Goal: Information Seeking & Learning: Find contact information

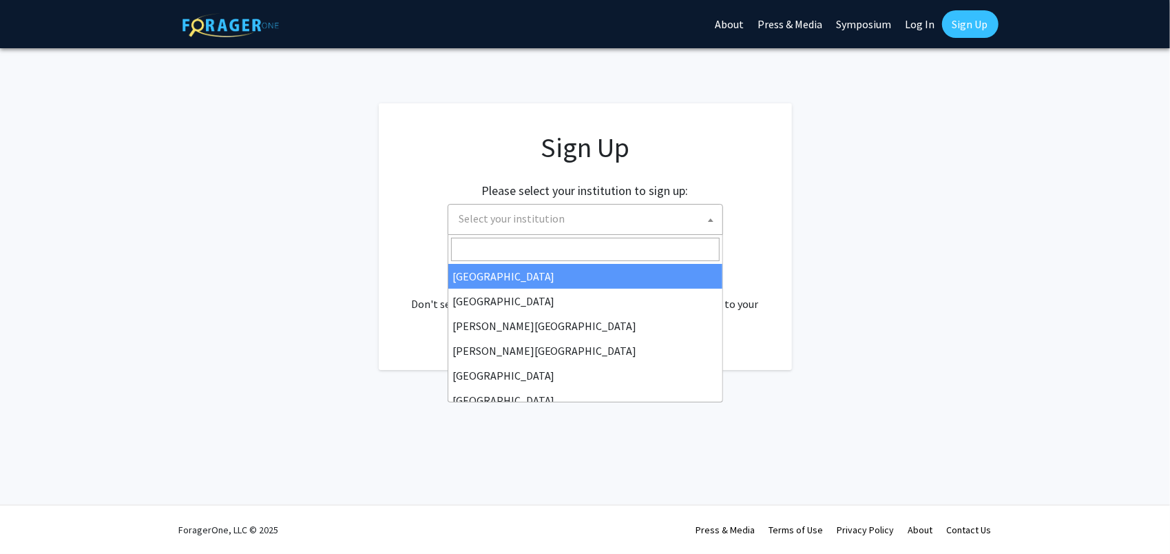
click at [559, 223] on span "Select your institution" at bounding box center [512, 218] width 106 height 14
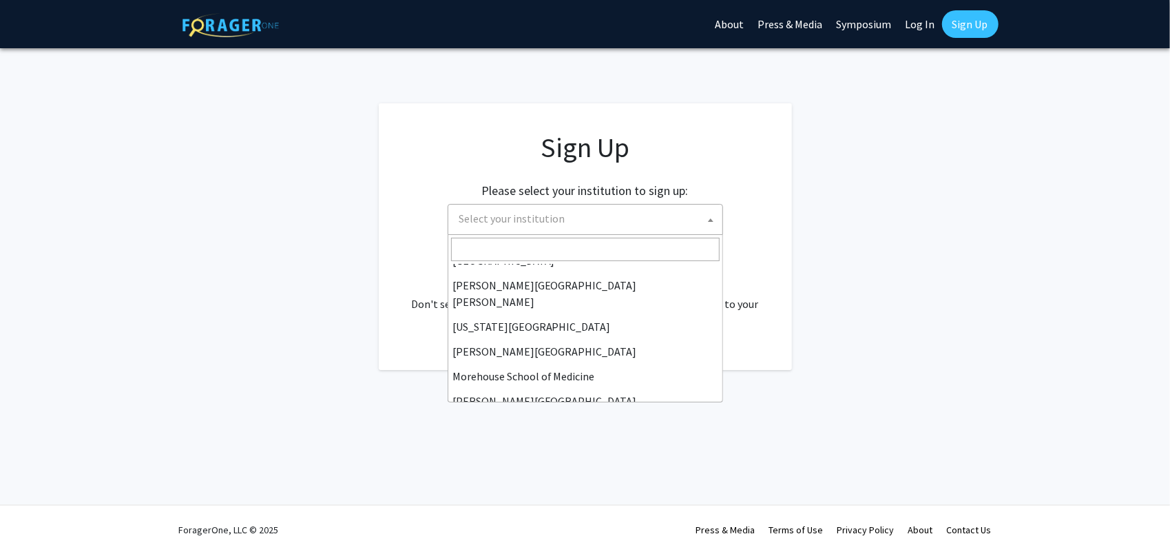
scroll to position [275, 0]
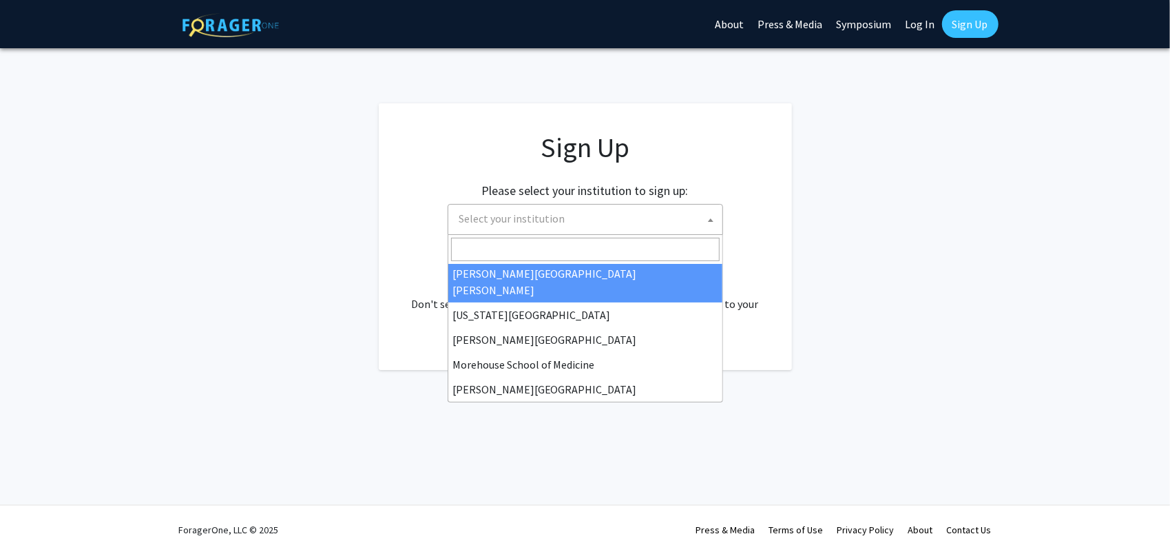
select select "1"
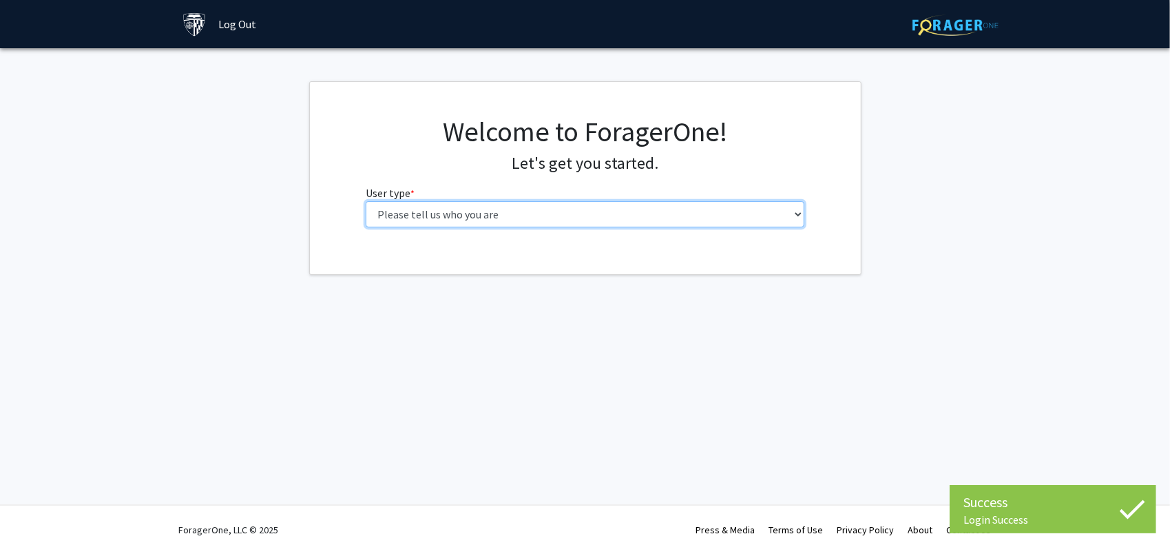
click at [472, 213] on select "Please tell us who you are Undergraduate Student Master's Student Doctoral Cand…" at bounding box center [585, 214] width 439 height 26
select select "2: masters"
click at [366, 201] on select "Please tell us who you are Undergraduate Student Master's Student Doctoral Cand…" at bounding box center [585, 214] width 439 height 26
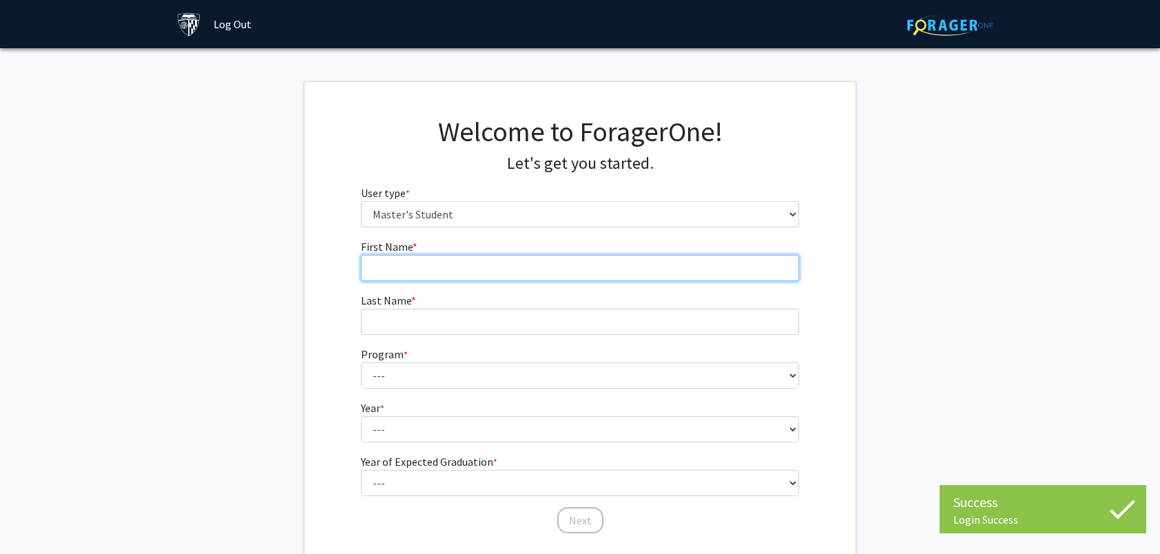
click at [402, 268] on input "First Name * required" at bounding box center [580, 268] width 439 height 26
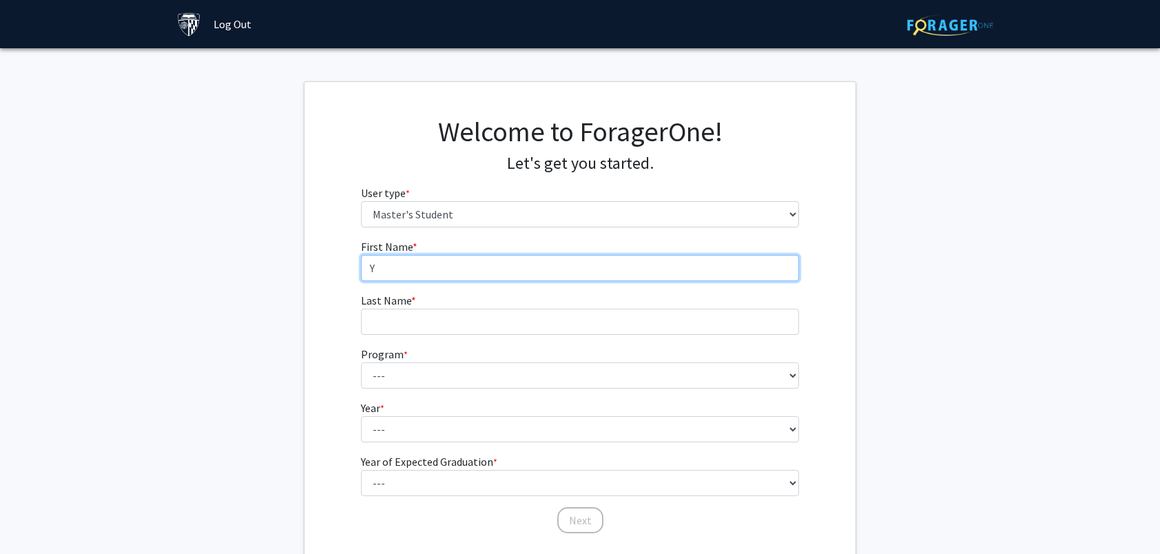
type input "Yongtai"
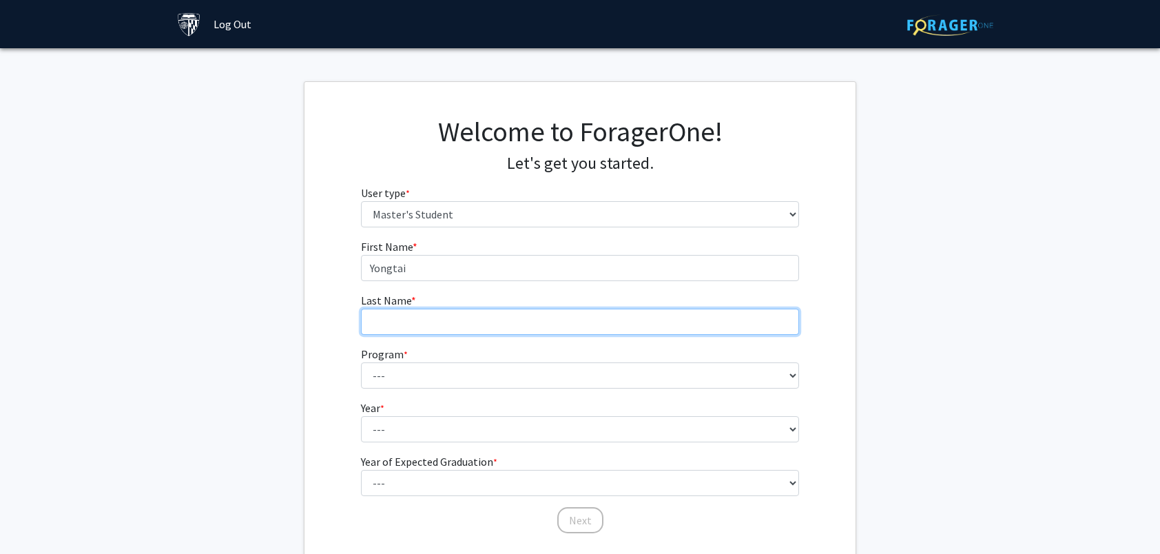
type input "Ma"
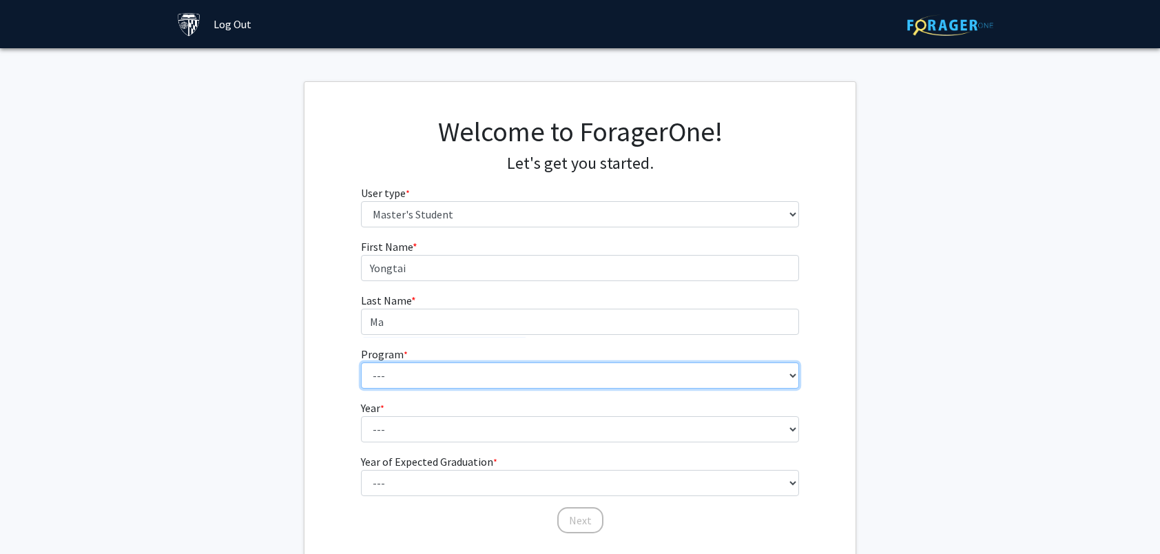
click at [406, 377] on select "--- Anatomy Education Applied and Computational Mathematics Applied Biomedical …" at bounding box center [580, 375] width 439 height 26
select select "23: 15"
click at [361, 362] on select "--- Anatomy Education Applied and Computational Mathematics Applied Biomedical …" at bounding box center [580, 375] width 439 height 26
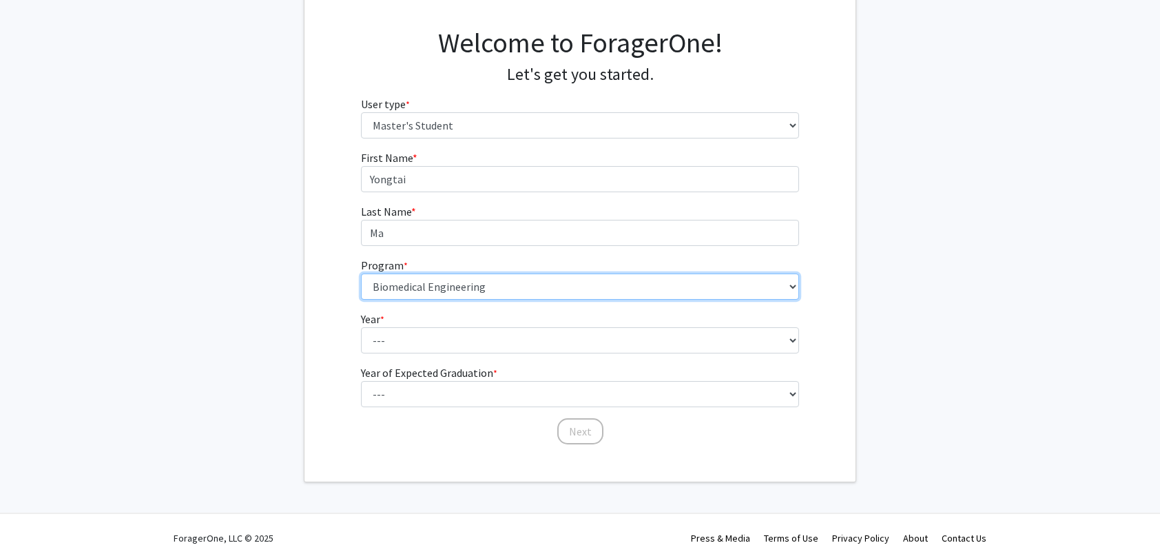
scroll to position [96, 0]
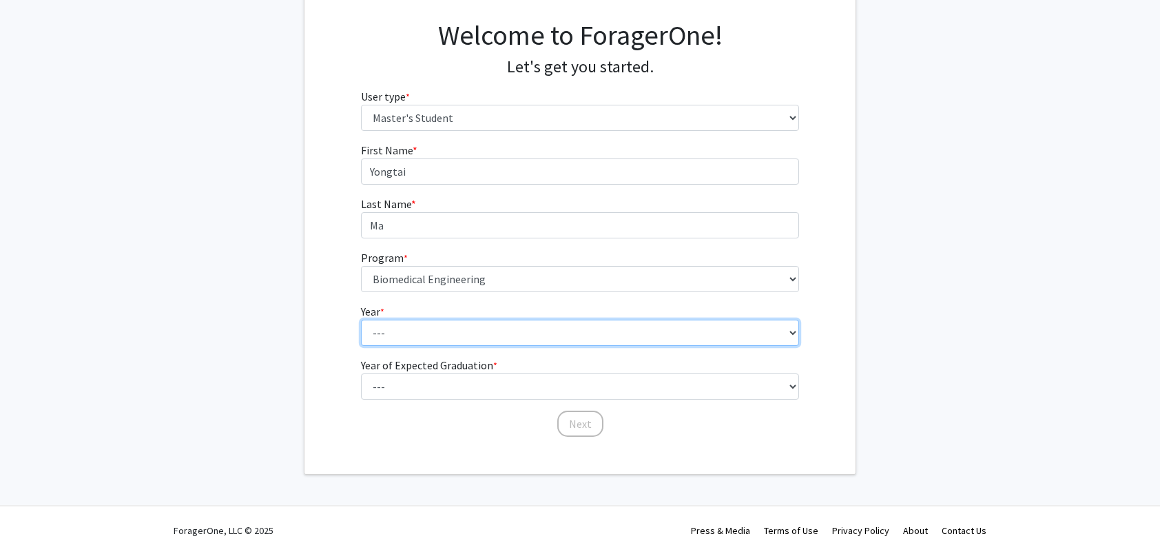
click at [395, 333] on select "--- First Year Second Year" at bounding box center [580, 333] width 439 height 26
click at [391, 336] on select "--- First Year Second Year" at bounding box center [580, 333] width 439 height 26
select select "1: first_year"
click at [361, 320] on select "--- First Year Second Year" at bounding box center [580, 333] width 439 height 26
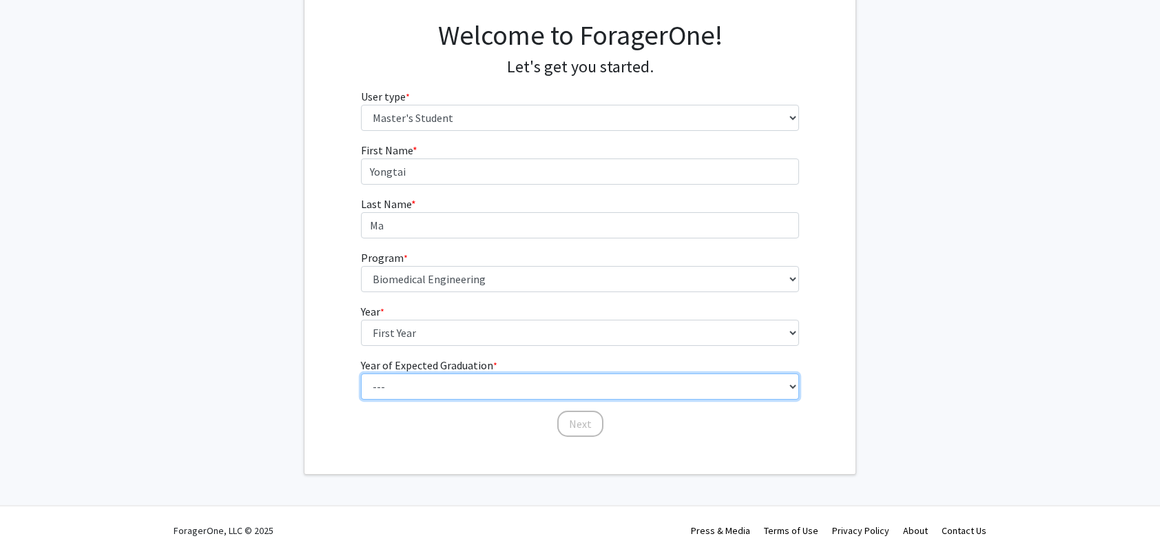
click at [393, 381] on select "--- 2025 2026 2027 2028 2029 2030 2031 2032 2033 2034" at bounding box center [580, 386] width 439 height 26
click at [419, 390] on select "--- 2025 2026 2027 2028 2029 2030 2031 2032 2033 2034" at bounding box center [580, 386] width 439 height 26
click at [412, 386] on select "--- 2025 2026 2027 2028 2029 2030 2031 2032 2033 2034" at bounding box center [580, 386] width 439 height 26
select select "3: 2027"
click at [361, 373] on select "--- 2025 2026 2027 2028 2029 2030 2031 2032 2033 2034" at bounding box center [580, 386] width 439 height 26
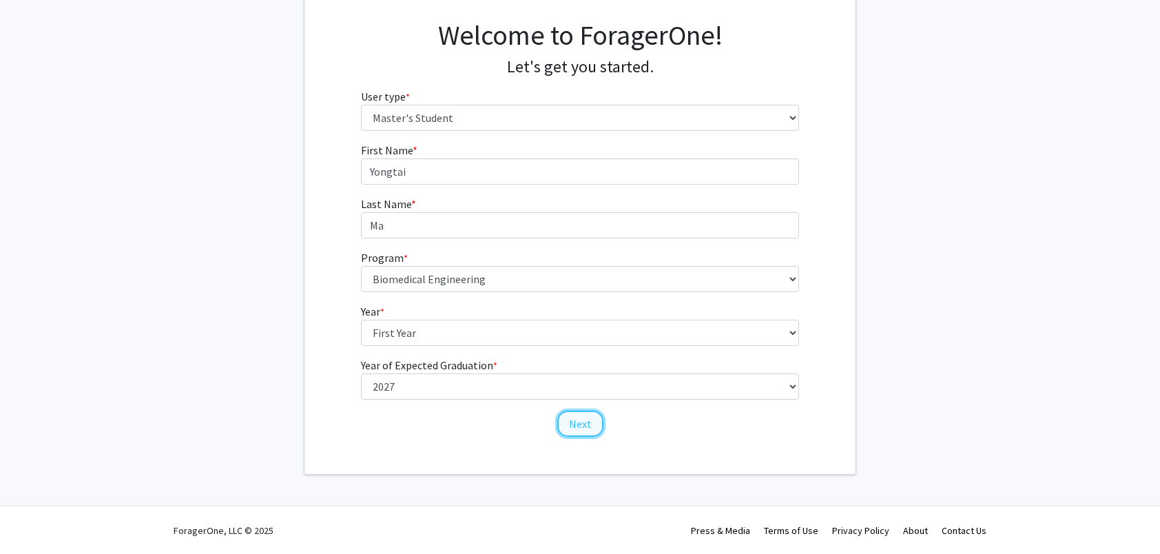
click at [573, 419] on button "Next" at bounding box center [580, 423] width 46 height 26
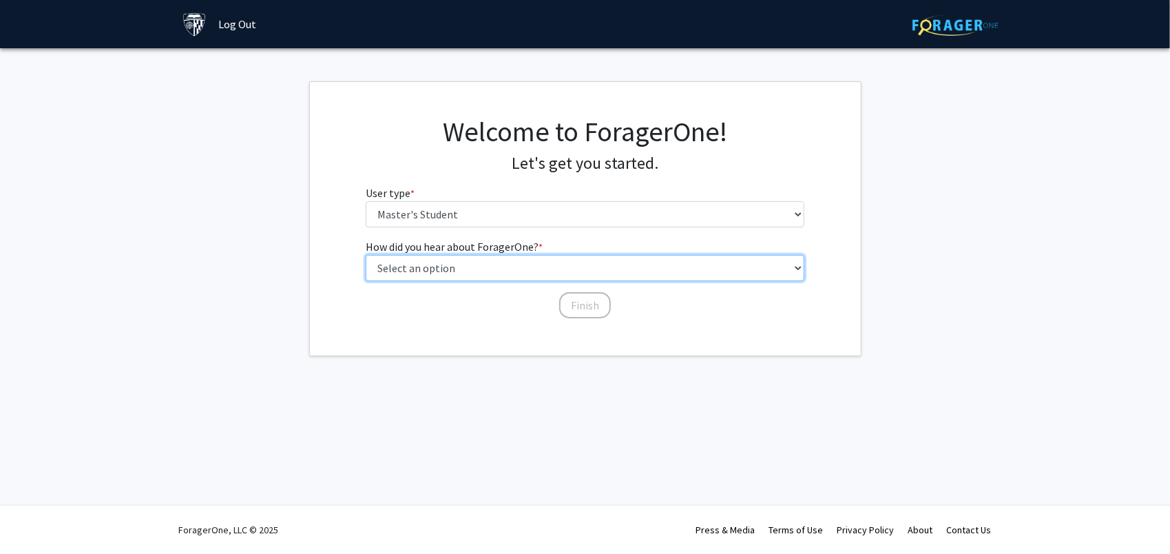
click at [437, 267] on select "Select an option Peer/student recommendation Faculty/staff recommendation Unive…" at bounding box center [585, 268] width 439 height 26
select select "3: university_website"
click at [366, 255] on select "Select an option Peer/student recommendation Faculty/staff recommendation Unive…" at bounding box center [585, 268] width 439 height 26
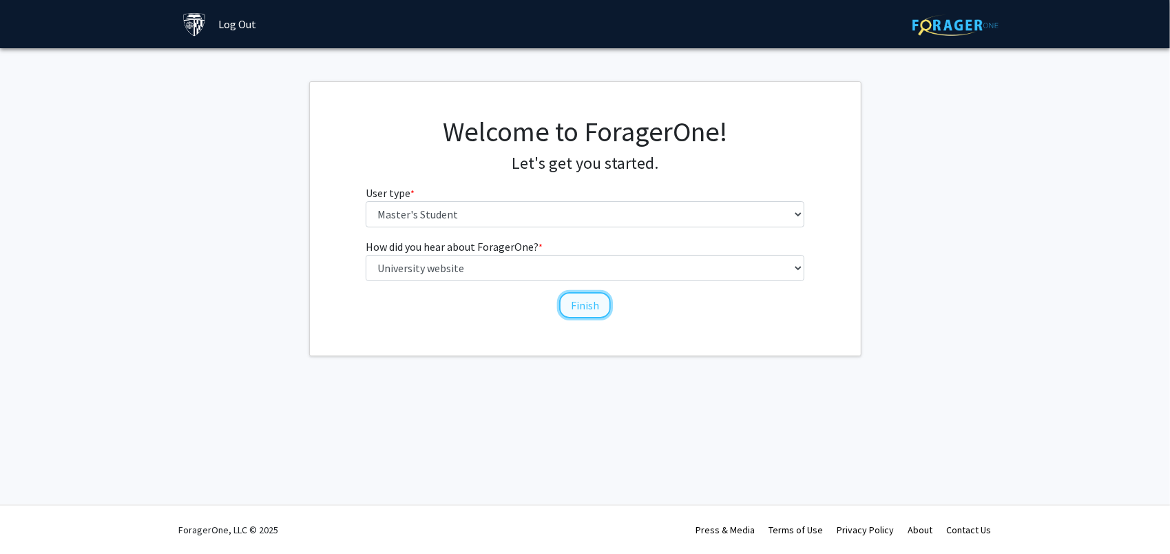
click at [569, 306] on button "Finish" at bounding box center [585, 305] width 52 height 26
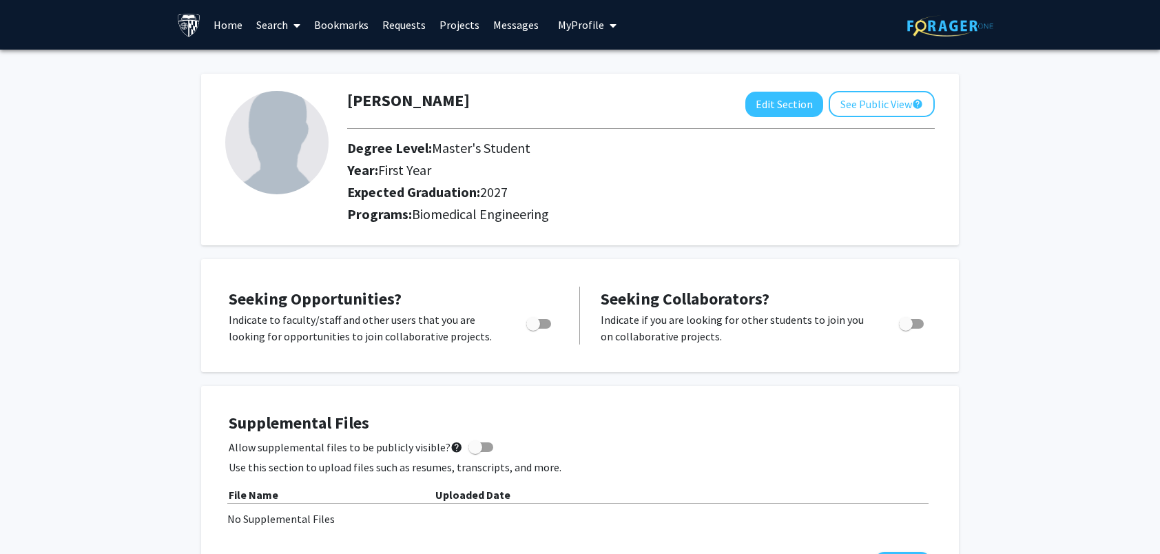
click at [233, 28] on link "Home" at bounding box center [228, 25] width 43 height 48
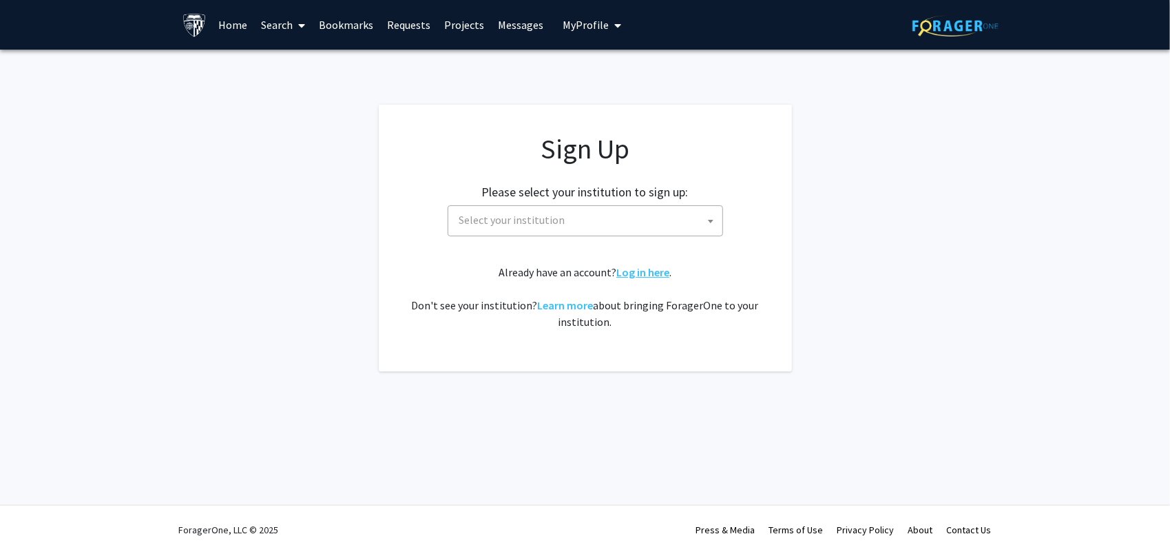
click at [655, 270] on link "Log in here" at bounding box center [642, 272] width 53 height 14
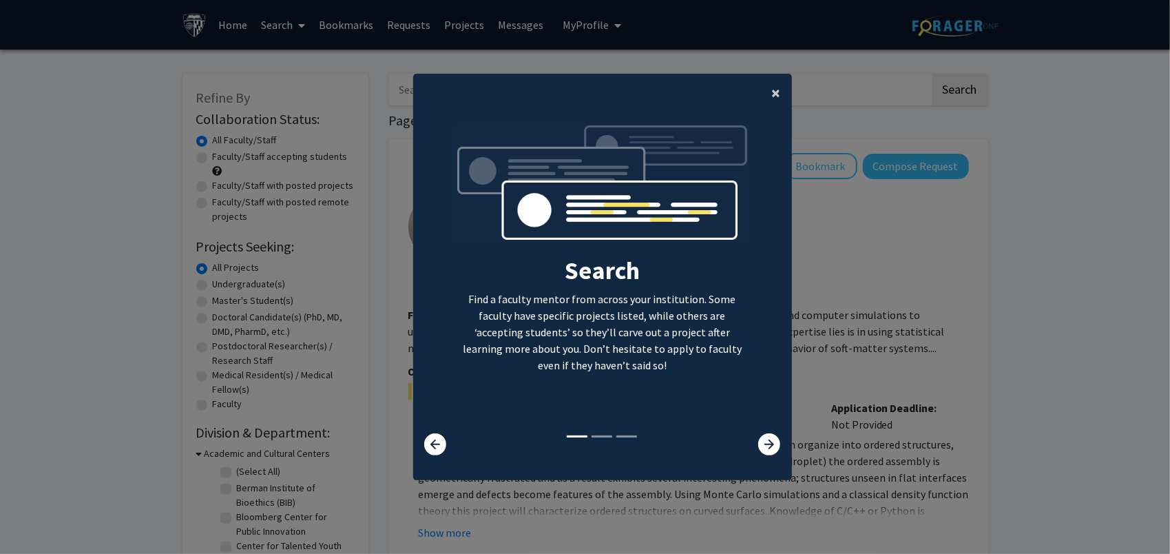
drag, startPoint x: 774, startPoint y: 91, endPoint x: 763, endPoint y: 101, distance: 14.6
click at [774, 90] on span "×" at bounding box center [776, 92] width 9 height 21
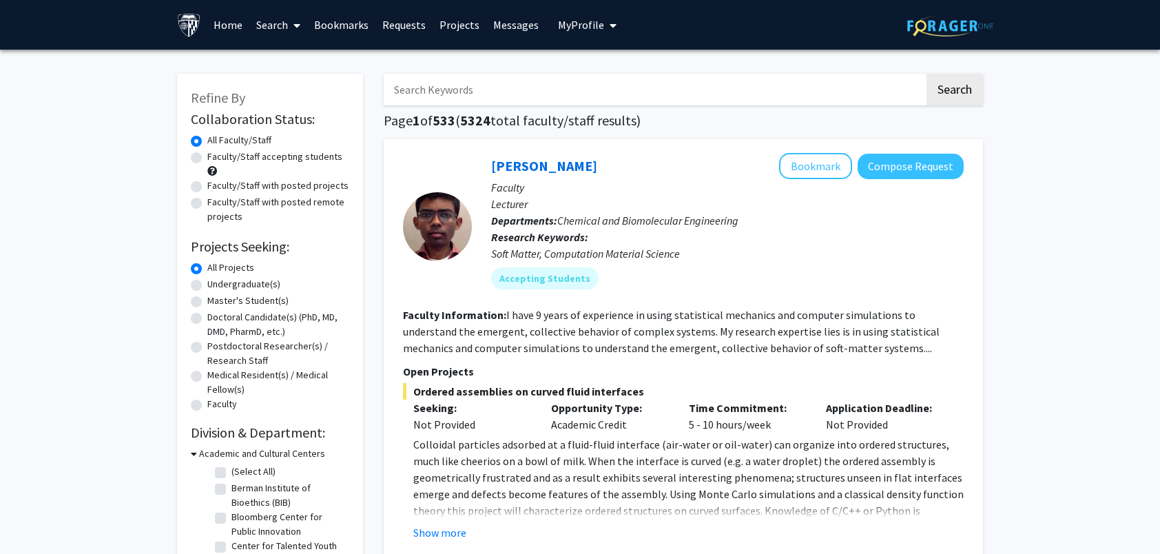
click at [457, 94] on input "Search Keywords" at bounding box center [654, 90] width 541 height 32
type input "[PERSON_NAME]"
click at [960, 90] on button "Search" at bounding box center [954, 90] width 56 height 32
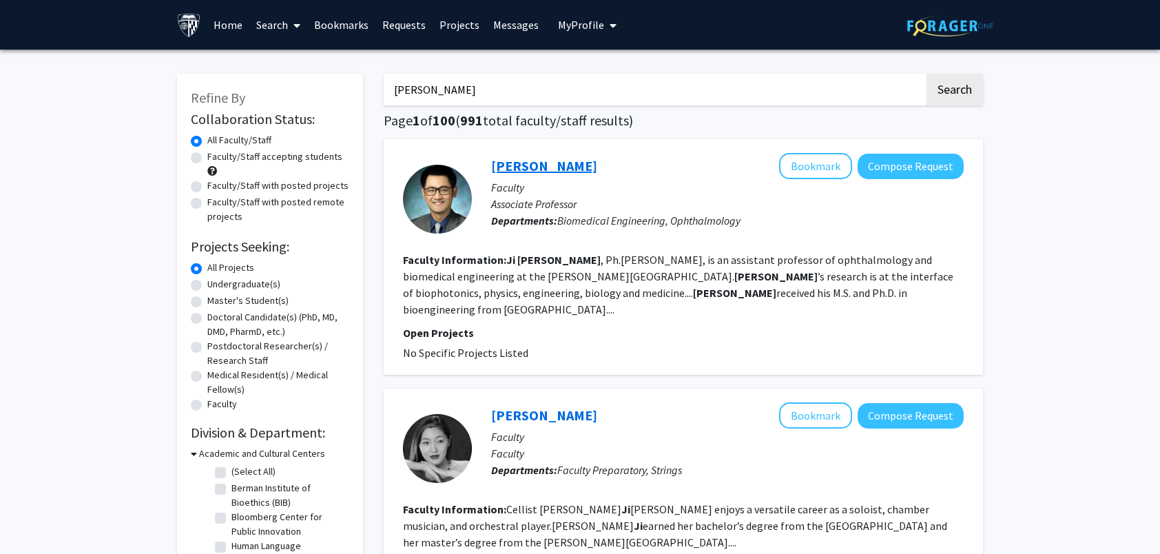
click at [510, 167] on link "[PERSON_NAME]" at bounding box center [544, 165] width 106 height 17
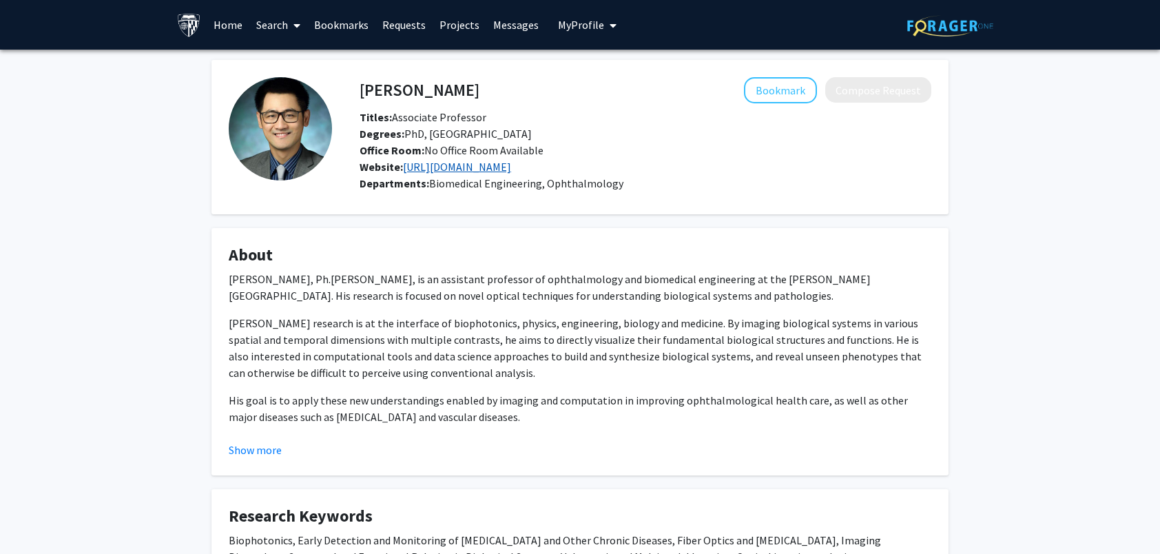
click at [456, 169] on link "[URL][DOMAIN_NAME]" at bounding box center [457, 167] width 108 height 14
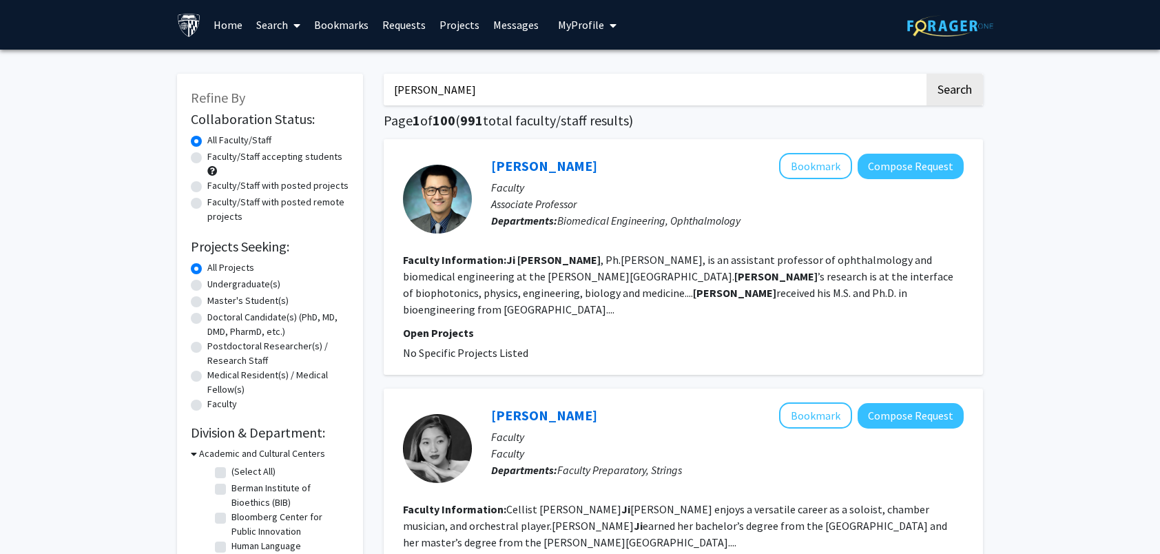
drag, startPoint x: 467, startPoint y: 95, endPoint x: 302, endPoint y: 87, distance: 165.5
type input "amir"
click at [963, 90] on button "Search" at bounding box center [954, 90] width 56 height 32
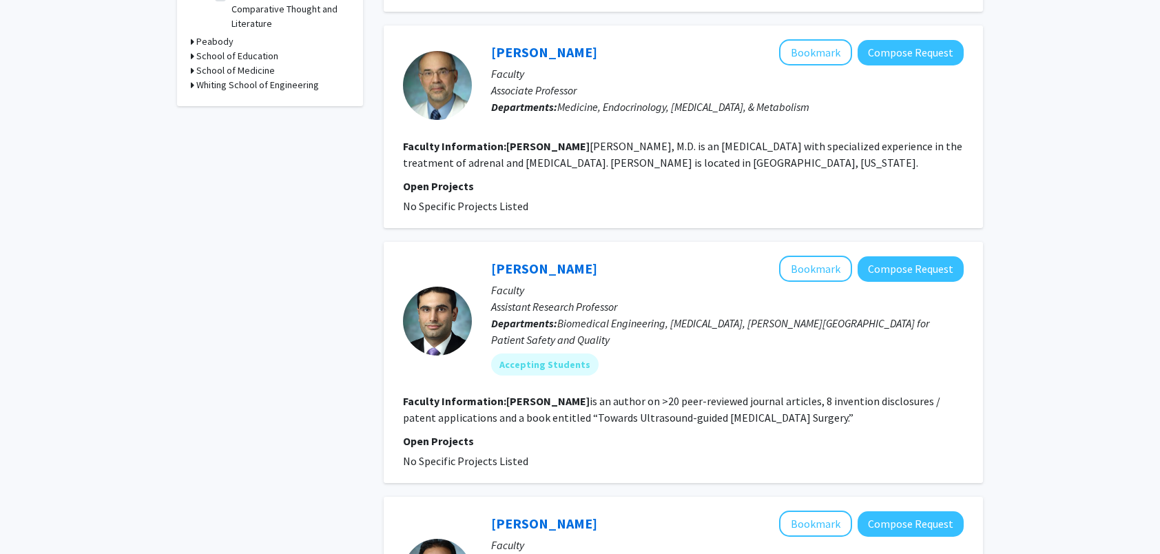
scroll to position [482, 0]
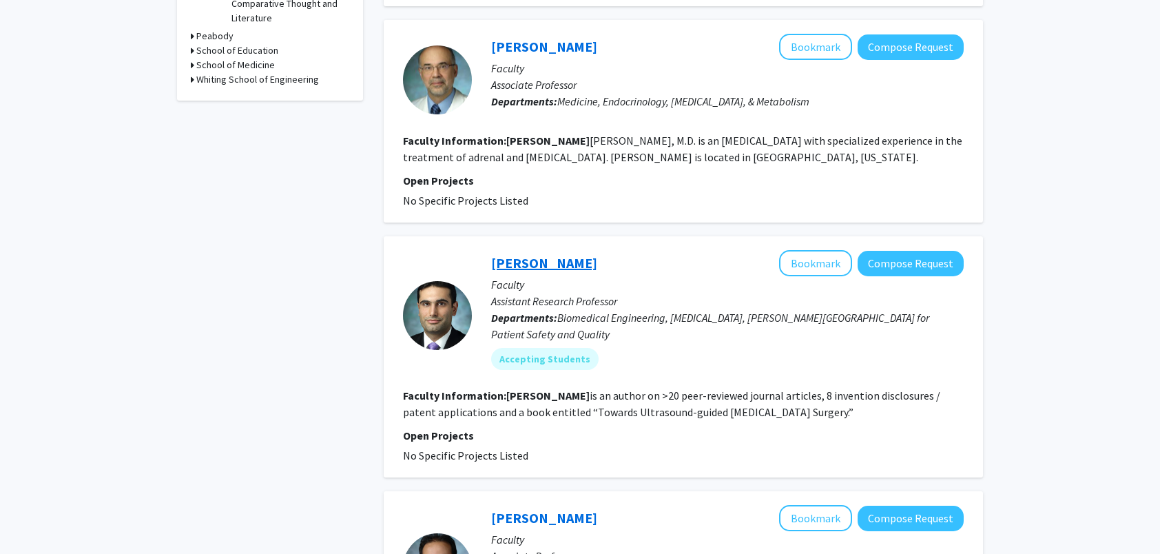
click at [549, 263] on link "[PERSON_NAME]" at bounding box center [544, 262] width 106 height 17
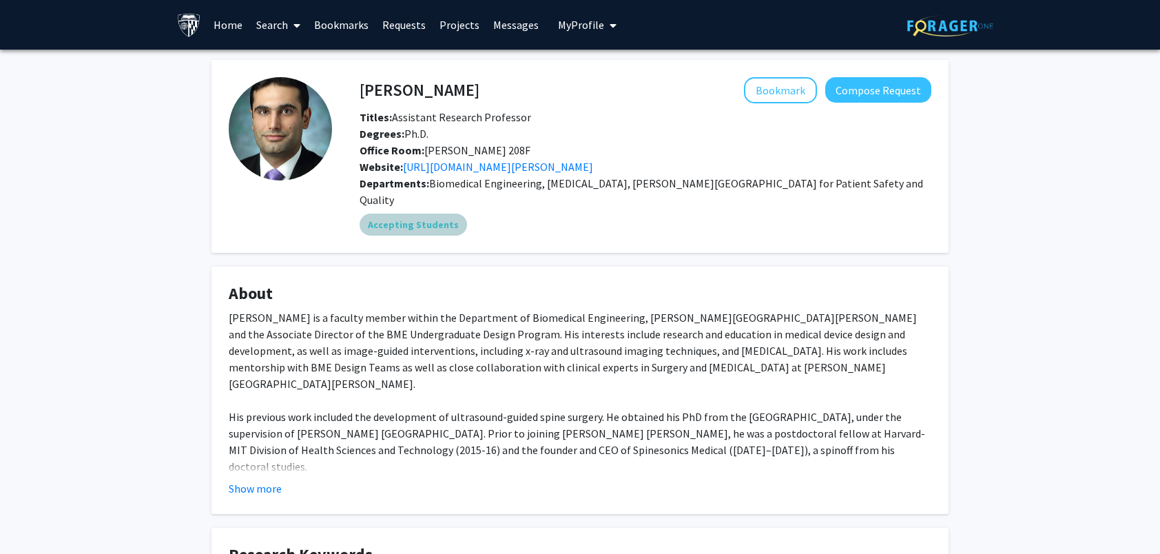
click at [428, 213] on mat-chip "Accepting Students" at bounding box center [412, 224] width 107 height 22
click at [415, 213] on mat-chip "Accepting Students" at bounding box center [412, 224] width 107 height 22
click at [462, 168] on link "[URL][DOMAIN_NAME][PERSON_NAME]" at bounding box center [498, 167] width 190 height 14
click at [459, 165] on link "[URL][DOMAIN_NAME][PERSON_NAME]" at bounding box center [498, 167] width 190 height 14
click at [420, 213] on mat-chip "Accepting Students" at bounding box center [412, 224] width 107 height 22
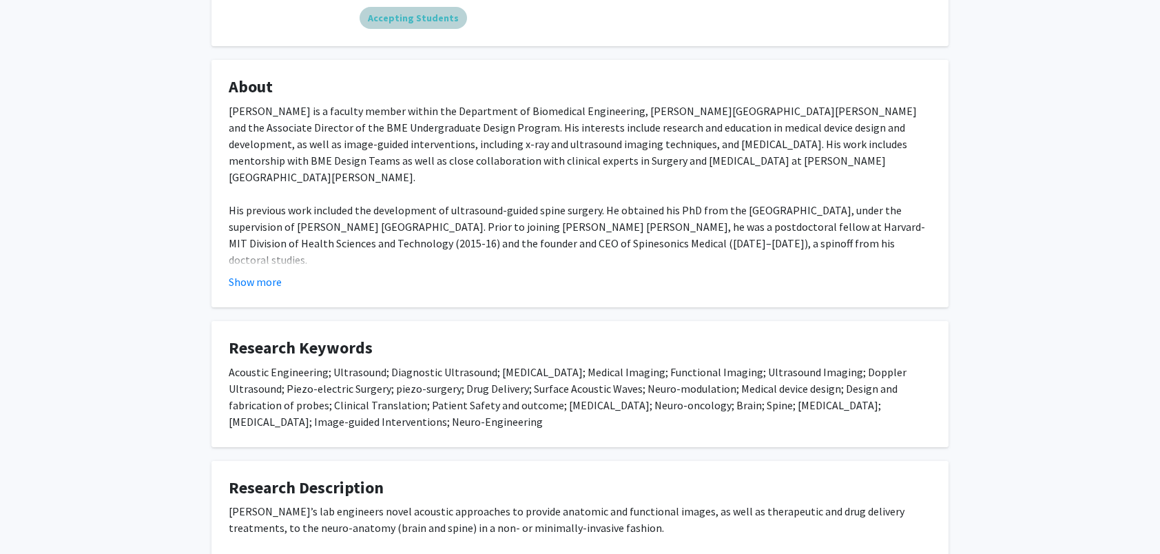
scroll to position [408, 0]
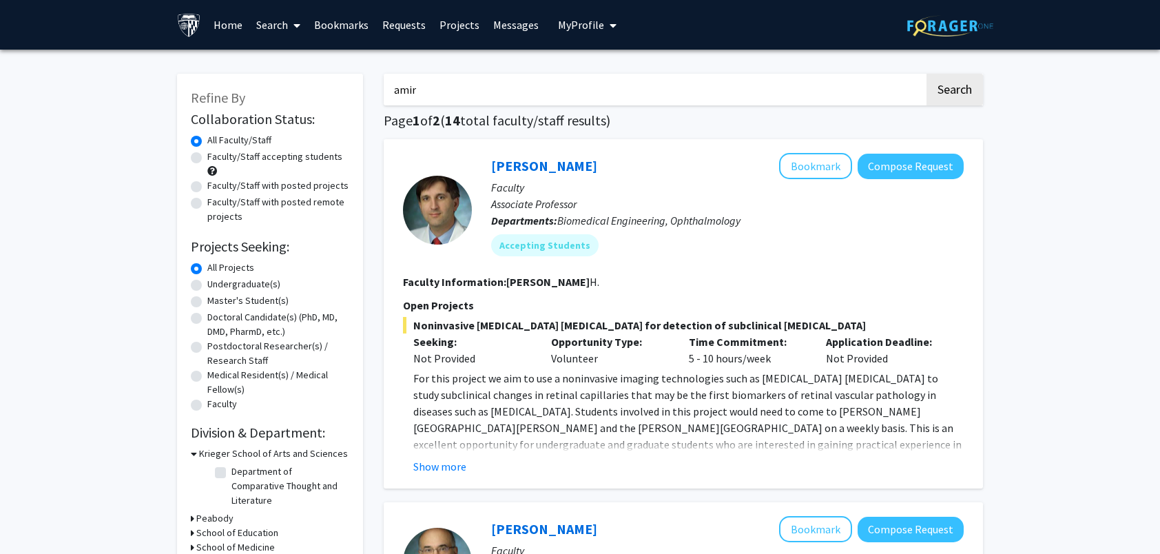
scroll to position [275, 0]
